Goal: Go to known website: Go to known website

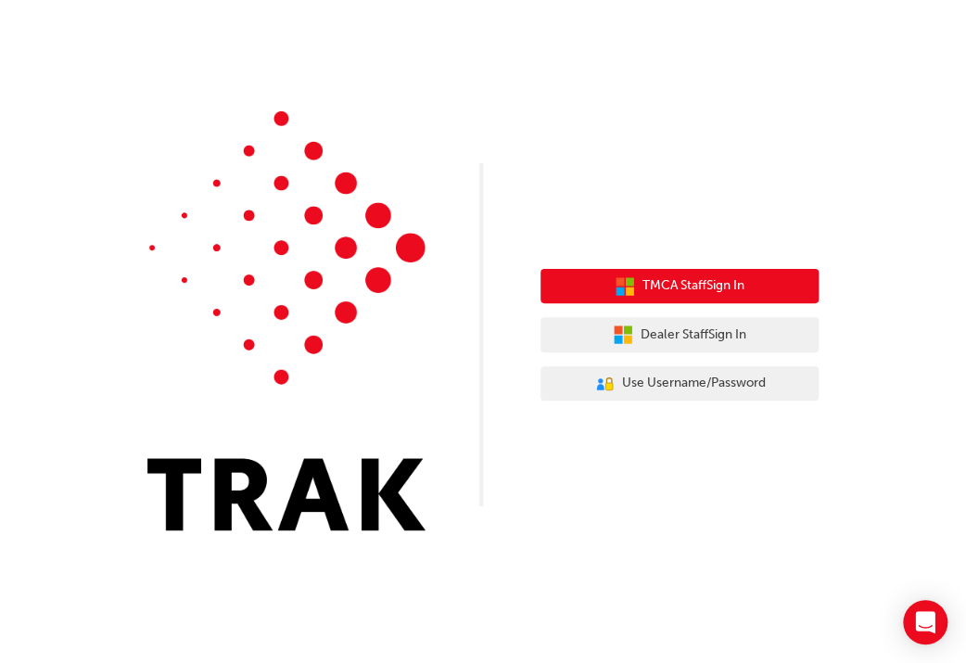
click at [604, 286] on button "TMCA Staff Sign In" at bounding box center [679, 286] width 278 height 35
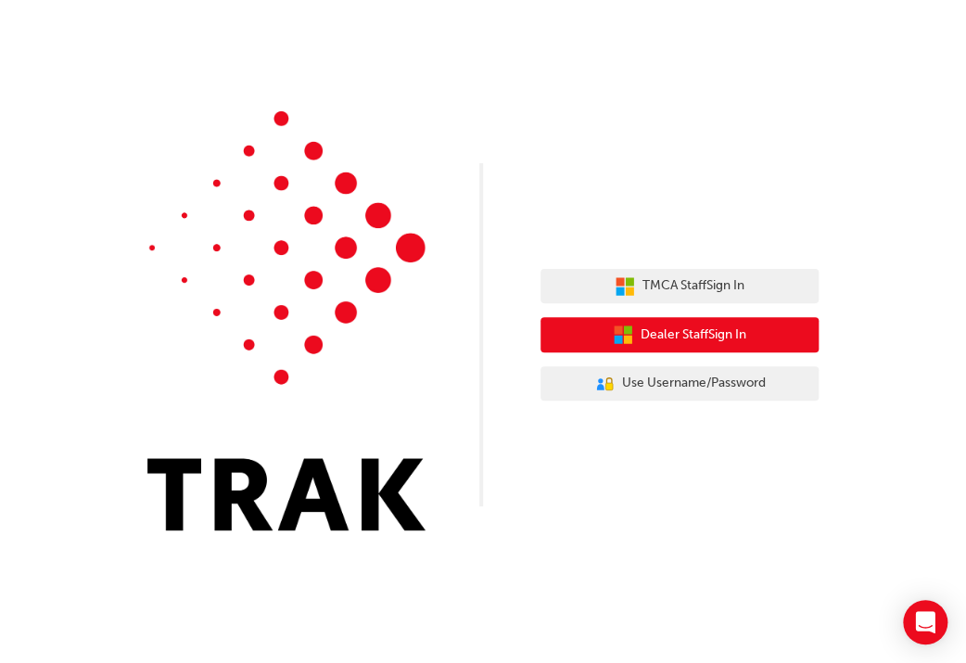
click at [782, 346] on button "Dealer Staff Sign In" at bounding box center [679, 334] width 278 height 35
